Goal: Information Seeking & Learning: Check status

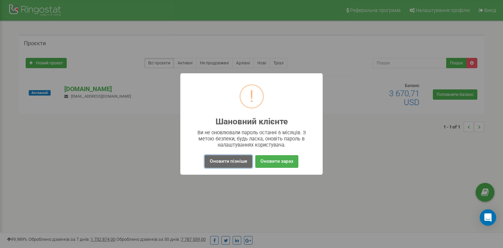
click at [236, 161] on button "Оновити пізніше" at bounding box center [229, 161] width 48 height 13
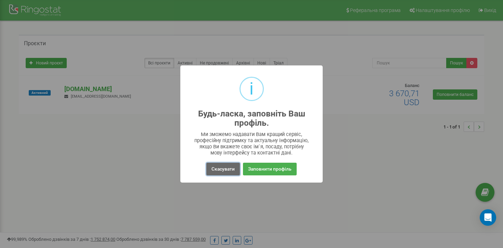
click at [214, 165] on button "Скасувати" at bounding box center [223, 169] width 34 height 13
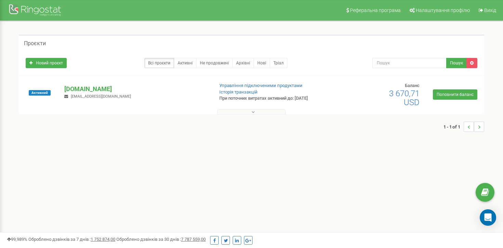
click at [247, 110] on button at bounding box center [251, 111] width 68 height 5
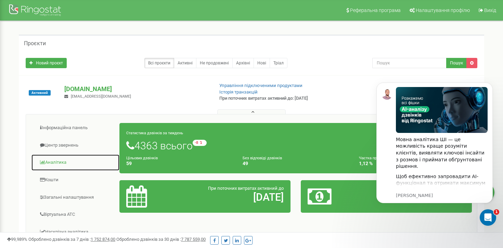
click at [58, 164] on link "Аналiтика" at bounding box center [75, 162] width 89 height 17
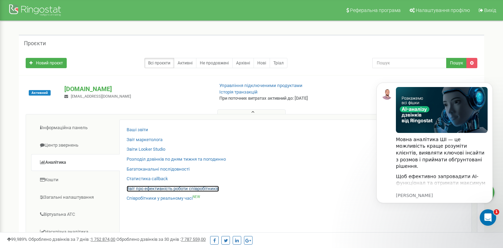
click at [148, 186] on link "Звіт про ефективність роботи співробітників" at bounding box center [173, 189] width 92 height 7
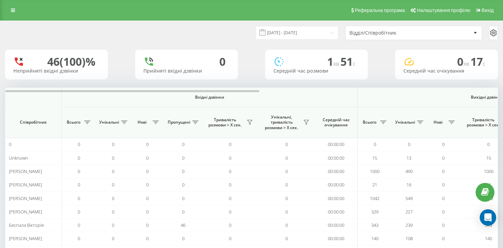
click at [366, 35] on div "Відділ/Співробітник" at bounding box center [391, 33] width 82 height 6
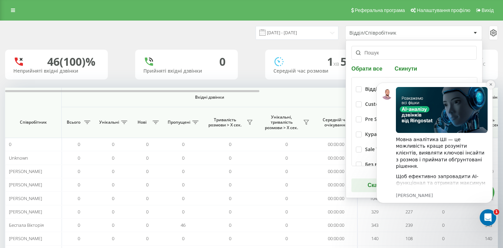
click at [489, 85] on button "Dismiss notification" at bounding box center [490, 84] width 9 height 9
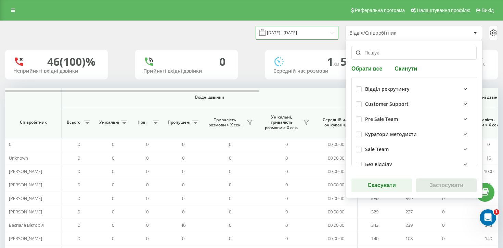
click at [301, 34] on input "21.07.2025 - 21.08.2025" at bounding box center [297, 32] width 83 height 13
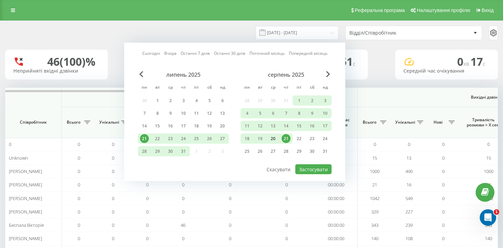
click at [275, 137] on div "20" at bounding box center [273, 138] width 9 height 9
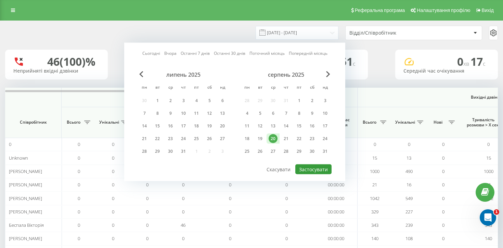
click at [311, 168] on button "Застосувати" at bounding box center [313, 169] width 36 height 10
type input "20.08.2025 - 20.08.2025"
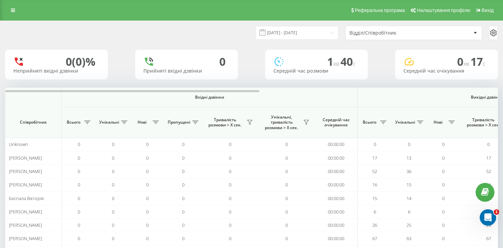
click at [380, 35] on div "Відділ/Співробітник" at bounding box center [391, 33] width 82 height 6
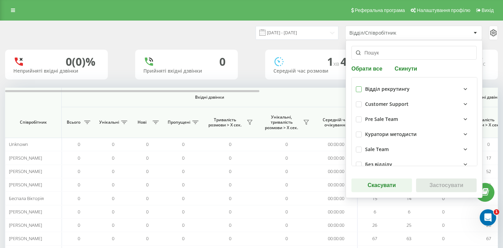
click at [356, 86] on label at bounding box center [359, 86] width 6 height 0
checkbox input "true"
click at [437, 186] on button "Застосувати" at bounding box center [446, 185] width 61 height 14
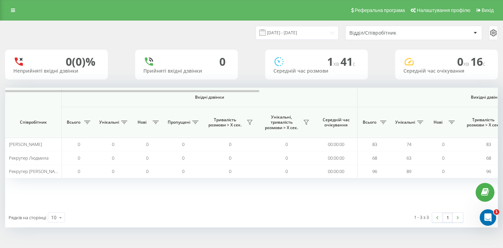
click at [383, 28] on div "Відділ/Співробітник" at bounding box center [414, 33] width 136 height 14
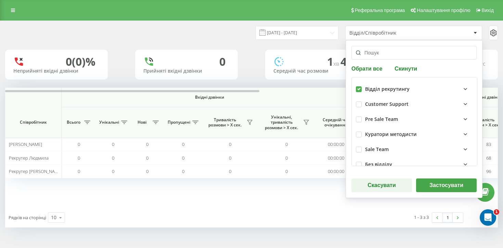
click at [383, 32] on div "Відділ/Співробітник" at bounding box center [391, 33] width 82 height 6
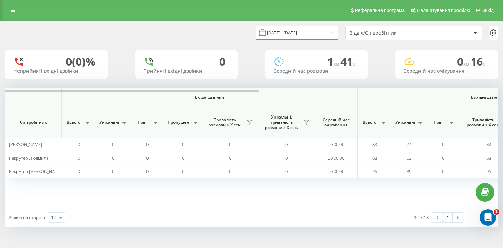
click at [314, 30] on input "20.08.2025 - 20.08.2025" at bounding box center [297, 32] width 83 height 13
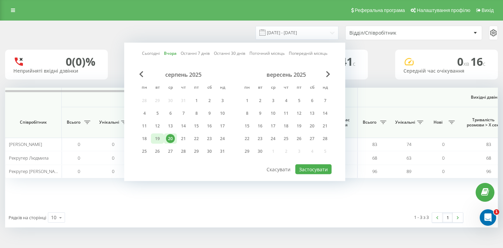
click at [154, 140] on div "19" at bounding box center [157, 138] width 9 height 9
click at [308, 168] on button "Застосувати" at bounding box center [313, 169] width 36 height 10
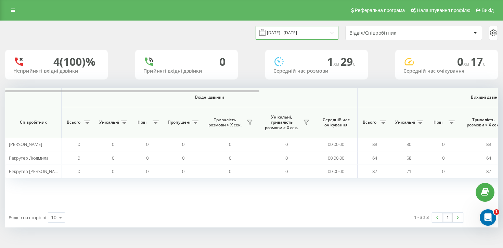
click at [293, 33] on input "19.08.2025 - 19.08.2025" at bounding box center [297, 32] width 83 height 13
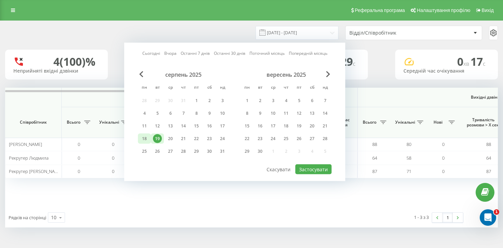
click at [142, 136] on div "18" at bounding box center [144, 138] width 9 height 9
click at [317, 169] on button "Застосувати" at bounding box center [313, 169] width 36 height 10
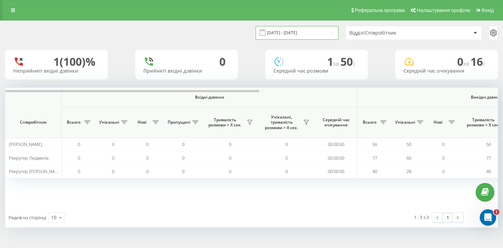
click at [316, 28] on input "18.08.2025 - 18.08.2025" at bounding box center [297, 32] width 83 height 13
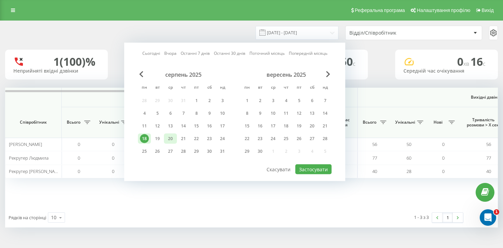
click at [171, 141] on div "20" at bounding box center [170, 138] width 9 height 9
click at [311, 166] on button "Застосувати" at bounding box center [313, 169] width 36 height 10
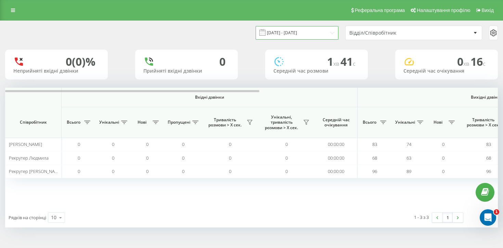
click at [298, 34] on input "20.08.2025 - 20.08.2025" at bounding box center [297, 32] width 83 height 13
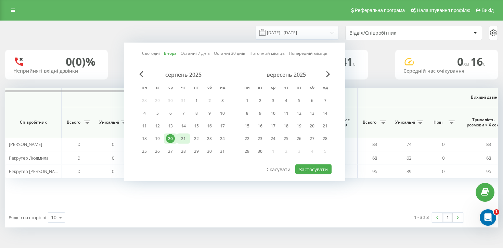
click at [190, 137] on div "21" at bounding box center [183, 139] width 13 height 10
click at [308, 167] on button "Застосувати" at bounding box center [313, 169] width 36 height 10
type input "21.08.2025 - 21.08.2025"
